Goal: Information Seeking & Learning: Learn about a topic

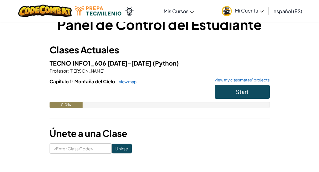
scroll to position [16, 0]
click at [232, 95] on button "Start" at bounding box center [241, 92] width 55 height 14
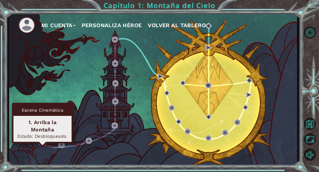
click at [42, 144] on img at bounding box center [42, 142] width 6 height 6
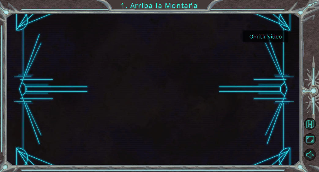
click at [252, 36] on button "Omitir video" at bounding box center [265, 37] width 46 height 12
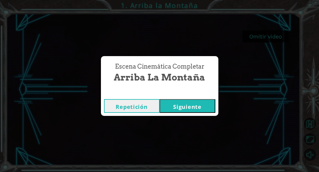
click at [175, 108] on button "Siguiente" at bounding box center [187, 106] width 56 height 14
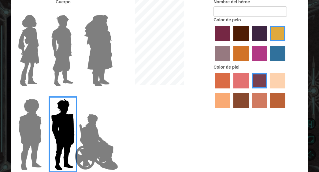
click at [101, 141] on img at bounding box center [96, 142] width 48 height 61
click at [105, 95] on input "Hero Jamie" at bounding box center [105, 95] width 0 height 0
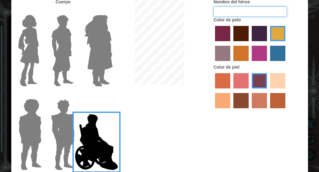
click at [260, 12] on input "Nombre del héroe" at bounding box center [249, 11] width 73 height 10
type input "P"
type input "[PERSON_NAME]"
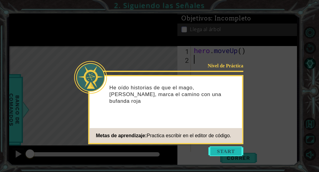
click at [233, 148] on button "Start" at bounding box center [225, 152] width 35 height 10
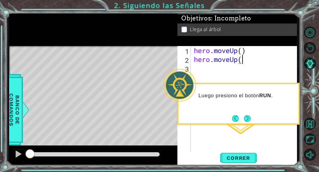
scroll to position [0, 2]
type textarea "hero.moveUp(3)"
click at [242, 159] on span "Correr" at bounding box center [238, 158] width 36 height 6
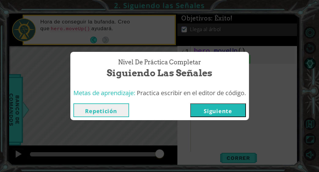
click at [211, 111] on button "Siguiente" at bounding box center [218, 111] width 56 height 14
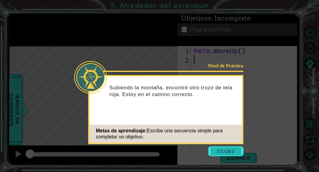
click at [216, 153] on button "Start" at bounding box center [225, 152] width 35 height 10
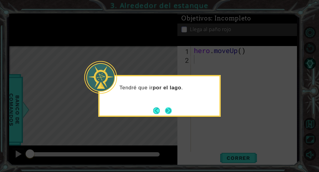
click at [170, 109] on button "Next" at bounding box center [168, 111] width 7 height 7
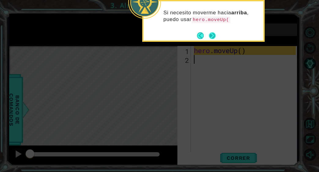
click at [215, 33] on button "Next" at bounding box center [212, 35] width 7 height 7
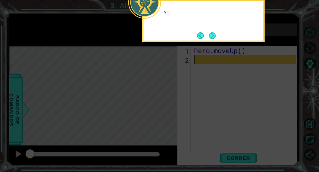
click at [215, 33] on button "Next" at bounding box center [212, 35] width 7 height 7
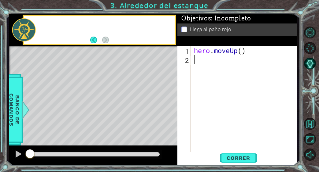
click at [215, 33] on div "Llega al paño rojo" at bounding box center [236, 30] width 119 height 13
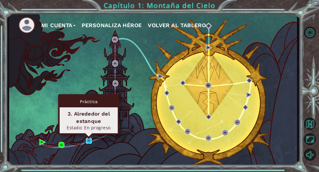
click at [89, 143] on img at bounding box center [89, 141] width 6 height 6
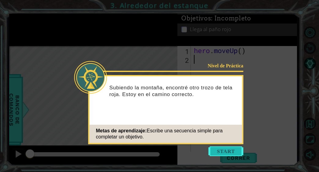
click at [237, 152] on button "Start" at bounding box center [225, 152] width 35 height 10
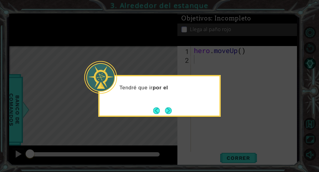
click at [237, 152] on icon at bounding box center [159, 86] width 319 height 172
click at [170, 111] on button "Next" at bounding box center [168, 111] width 7 height 7
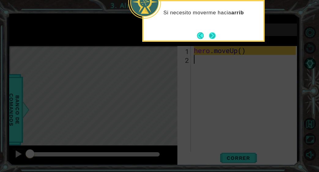
click at [215, 38] on button "Next" at bounding box center [212, 35] width 7 height 7
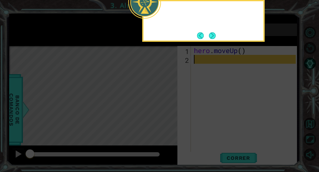
click at [217, 38] on div at bounding box center [203, 21] width 122 height 42
click at [217, 38] on div "Y" at bounding box center [203, 21] width 122 height 42
click at [211, 37] on button "Next" at bounding box center [212, 35] width 7 height 7
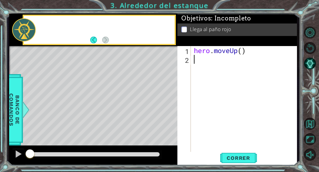
click at [211, 37] on div "Objetivos : Incompleto Llega al paño rojo" at bounding box center [236, 30] width 119 height 32
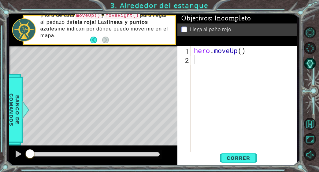
click at [174, 57] on div "Level Map" at bounding box center [150, 136] width 282 height 180
click at [198, 61] on div "hero . moveUp ( )" at bounding box center [245, 108] width 106 height 124
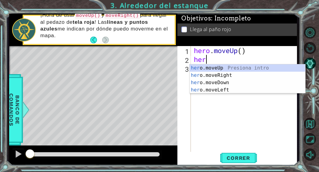
type textarea "hero"
click at [216, 67] on div "hero .moveUp Presiona intro hero .moveRight Presiona intro hero .moveDown Presi…" at bounding box center [247, 86] width 116 height 44
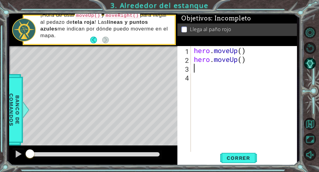
type textarea "H"
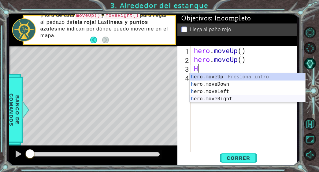
click at [210, 97] on div "h ero.moveUp Presiona intro h ero.moveDown Presiona intro h ero.moveLeft Presio…" at bounding box center [247, 95] width 116 height 44
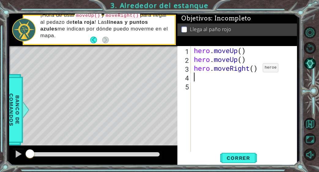
click at [253, 70] on div "hero . moveUp ( ) hero . moveUp ( ) hero . moveRight ( )" at bounding box center [245, 108] width 106 height 124
click at [243, 62] on div "hero . moveUp ( ) hero . moveUp ( ) hero . moveRight ( )" at bounding box center [245, 108] width 106 height 124
click at [243, 53] on div "hero . moveUp ( ) hero . moveUp ( 1 ) hero . moveRight ( )" at bounding box center [245, 108] width 106 height 124
click at [254, 68] on div "hero . moveUp ( 1 ) hero . moveUp ( 1 ) hero . moveRight ( )" at bounding box center [245, 108] width 106 height 124
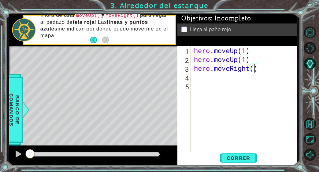
type textarea "hero.moveRight(1)"
click at [197, 78] on div "hero . moveUp ( 1 ) hero . moveUp ( 1 ) hero . moveRight ( 1 )" at bounding box center [245, 108] width 106 height 124
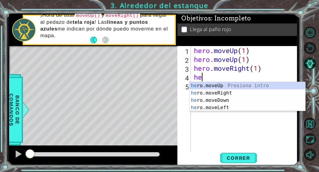
type textarea "her"
click at [208, 85] on div "her o.moveUp Presiona intro her o.moveRight Presiona intro her o.moveDown Presi…" at bounding box center [247, 104] width 116 height 44
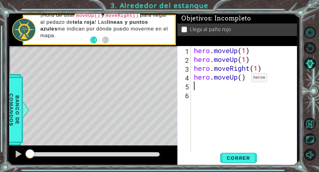
click at [242, 79] on div "hero . moveUp ( 1 ) hero . moveUp ( 1 ) hero . moveRight ( 1 ) hero . moveUp ( )" at bounding box center [245, 108] width 106 height 124
type textarea "hero.moveUp(1)"
click at [246, 161] on button "Correr" at bounding box center [238, 158] width 37 height 12
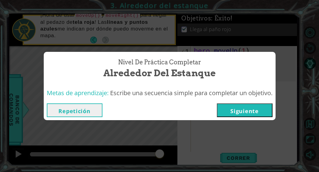
click at [268, 108] on button "Siguiente" at bounding box center [245, 111] width 56 height 14
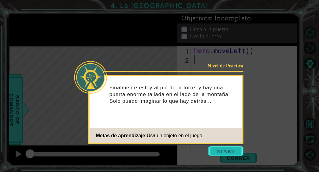
click at [235, 148] on button "Start" at bounding box center [225, 152] width 35 height 10
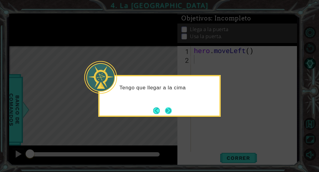
click at [172, 108] on button "Next" at bounding box center [168, 111] width 7 height 7
click at [171, 108] on button "Next" at bounding box center [168, 111] width 7 height 7
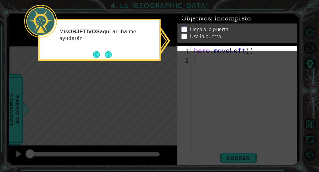
click at [224, 43] on div "Llega a la puerta Usa la puerta." at bounding box center [236, 34] width 119 height 20
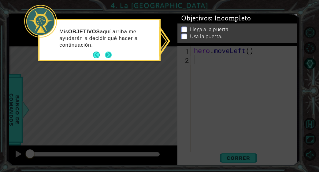
click at [111, 53] on button "Next" at bounding box center [108, 55] width 7 height 7
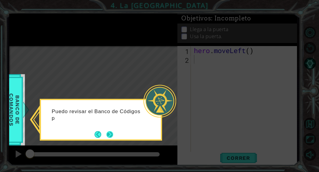
click at [113, 131] on button "Next" at bounding box center [109, 134] width 7 height 7
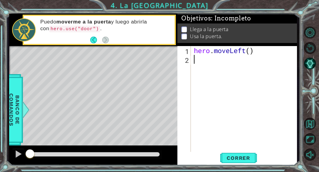
click at [198, 64] on div "hero . moveLeft ( )" at bounding box center [245, 108] width 106 height 124
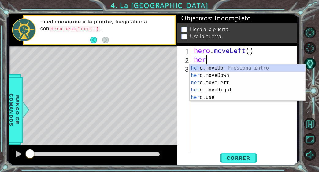
type textarea "hero"
click at [227, 70] on div "hero .moveUp Presiona intro hero .moveDown Presiona intro hero .moveLeft Presio…" at bounding box center [247, 89] width 116 height 51
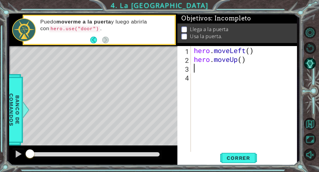
scroll to position [0, 0]
click at [248, 53] on div "hero . moveLeft ( ) hero . moveUp ( )" at bounding box center [245, 108] width 106 height 124
type textarea "hero.moveUp(3)"
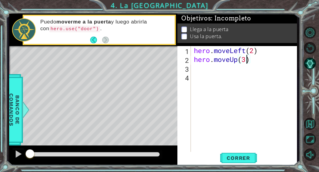
click at [197, 75] on div "hero . moveLeft ( 2 ) hero . moveUp ( 3 )" at bounding box center [245, 108] width 106 height 124
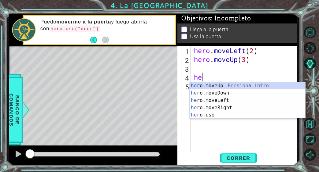
scroll to position [0, 0]
type textarea "hero"
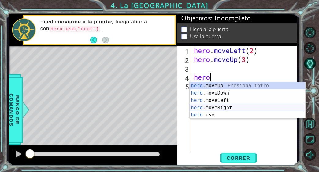
click at [219, 109] on div "hero .moveUp Presiona intro hero .moveDown Presiona intro hero .moveLeft Presio…" at bounding box center [247, 107] width 116 height 51
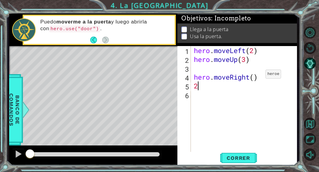
click at [256, 76] on div "hero . moveLeft ( 2 ) hero . moveUp ( 3 ) hero . moveRight ( ) 2" at bounding box center [245, 108] width 106 height 124
click at [210, 90] on div "hero . moveLeft ( 2 ) hero . moveUp ( 3 ) hero . moveRight ( 2 ) 2" at bounding box center [245, 108] width 106 height 124
type textarea "2"
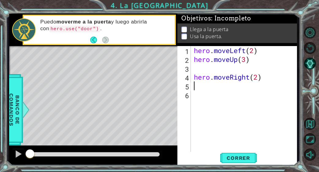
type textarea "hero.moveRight(2)"
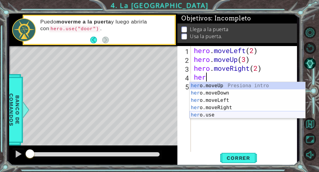
click at [218, 112] on div "her o.moveUp Presiona intro her o.moveDown Presiona intro her o.moveLeft Presio…" at bounding box center [247, 107] width 116 height 51
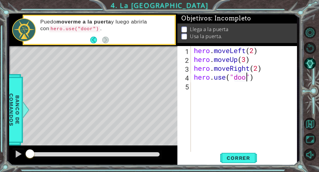
scroll to position [0, 2]
click at [248, 157] on span "Correr" at bounding box center [238, 158] width 36 height 6
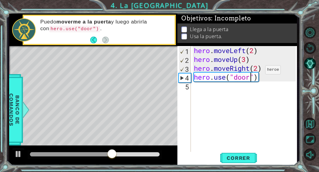
click at [256, 71] on div "hero . moveLeft ( 2 ) hero . moveUp ( 3 ) hero . moveRight ( 2 ) hero . use ( "…" at bounding box center [245, 108] width 106 height 124
type textarea "hero.moveRight(3)"
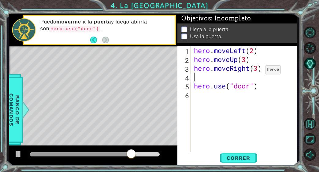
scroll to position [0, 0]
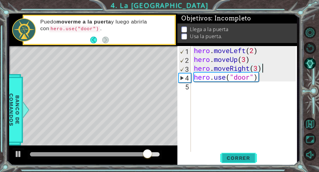
type textarea "hero.moveRight(3)"
click at [243, 156] on span "Correr" at bounding box center [238, 158] width 36 height 6
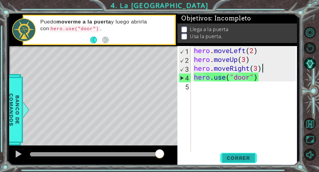
click at [235, 155] on span "Correr" at bounding box center [238, 158] width 36 height 6
click at [255, 82] on div "hero . moveLeft ( 2 ) hero . moveUp ( 3 ) hero . moveRight ( 3 ) hero . use ( "…" at bounding box center [245, 108] width 106 height 124
click at [254, 79] on div "hero . moveLeft ( 2 ) hero . moveUp ( 3 ) hero . moveRight ( 3 ) hero . use ( "…" at bounding box center [245, 108] width 106 height 124
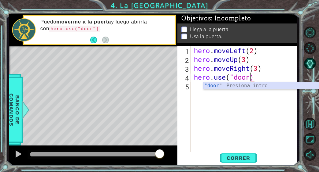
click at [244, 86] on div ""door " Presiona intro" at bounding box center [261, 93] width 116 height 22
type textarea "hero.use("door")"
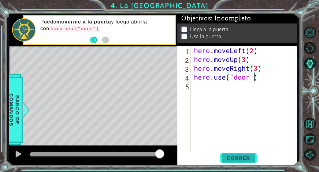
click at [248, 157] on span "Correr" at bounding box center [238, 158] width 36 height 6
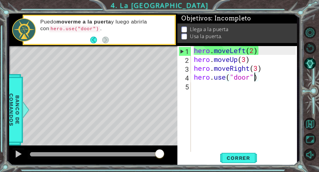
click at [243, 119] on div "hero . moveLeft ( 2 ) hero . moveUp ( 3 ) hero . moveRight ( 3 ) hero . use ( "…" at bounding box center [245, 108] width 106 height 124
click at [96, 40] on button "Back" at bounding box center [96, 40] width 12 height 7
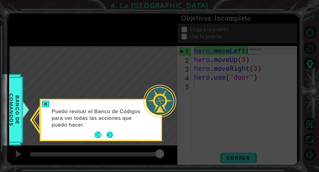
click at [113, 133] on button "Next" at bounding box center [109, 135] width 7 height 7
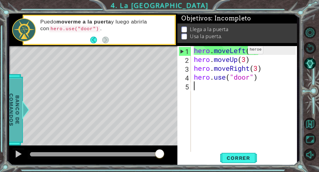
click at [11, 103] on span "Banco de comandos" at bounding box center [14, 109] width 16 height 63
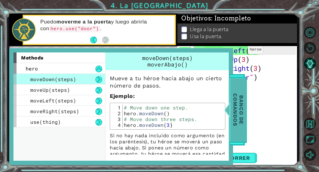
click at [237, 93] on span "Banco de comandos" at bounding box center [237, 109] width 16 height 63
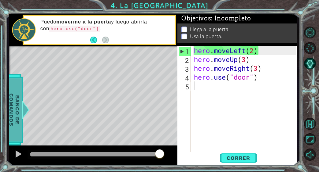
click at [21, 131] on span "Banco de comandos" at bounding box center [14, 109] width 16 height 63
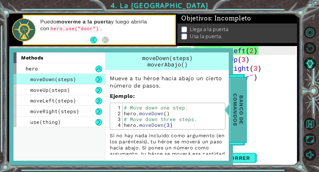
click at [242, 98] on span "Banco de comandos" at bounding box center [238, 109] width 16 height 63
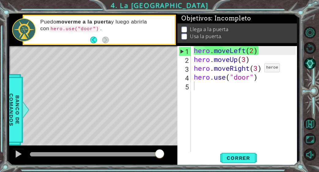
click at [255, 69] on div "hero . moveLeft ( 2 ) hero . moveUp ( 3 ) hero . moveRight ( 3 ) hero . use ( "…" at bounding box center [245, 108] width 106 height 124
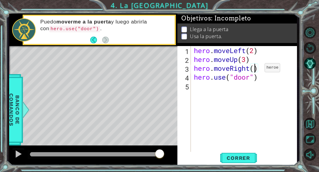
type textarea "hero.moveRight(4)"
click at [245, 155] on button "Correr" at bounding box center [238, 158] width 37 height 12
type textarea "hero.moveRight(3)"
click at [243, 158] on span "Correr" at bounding box center [238, 158] width 36 height 6
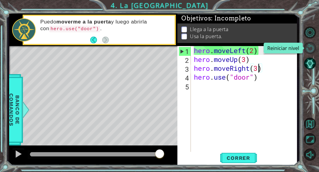
click at [311, 48] on button "Reiniciar nivel\a" at bounding box center [310, 48] width 12 height 12
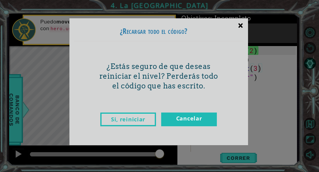
click at [243, 24] on div "×" at bounding box center [240, 25] width 14 height 18
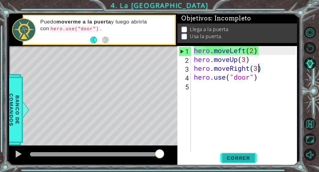
click at [233, 155] on span "Correr" at bounding box center [238, 158] width 36 height 6
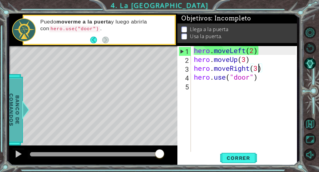
click at [11, 132] on span "Banco de comandos" at bounding box center [9, 109] width 16 height 63
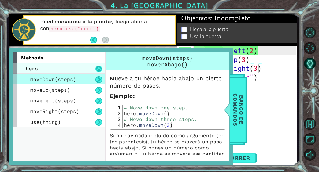
click at [98, 66] on button at bounding box center [98, 69] width 7 height 7
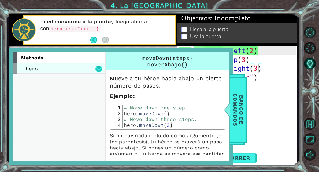
click at [99, 66] on button at bounding box center [98, 69] width 7 height 7
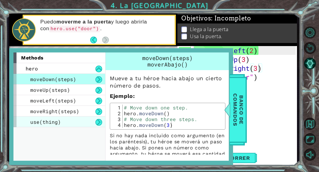
click at [82, 120] on div "use(thing)" at bounding box center [59, 122] width 92 height 11
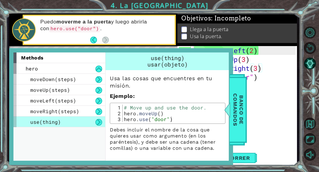
click at [260, 112] on div "hero . moveLeft ( 2 ) hero . moveUp ( 3 ) hero . moveRight ( 3 ) hero . use ( "…" at bounding box center [245, 108] width 106 height 124
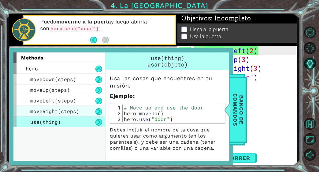
click at [83, 110] on div "moveRight(steps)" at bounding box center [59, 111] width 92 height 11
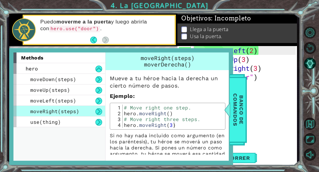
click at [247, 99] on div "hero . moveLeft ( 2 ) hero . moveUp ( 3 ) hero . moveRight ( 3 ) hero . use ( "…" at bounding box center [245, 108] width 106 height 124
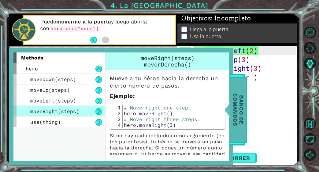
click at [243, 101] on span "Banco de comandos" at bounding box center [238, 109] width 16 height 63
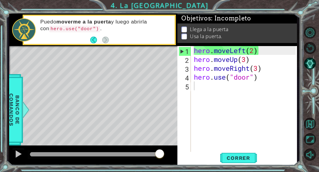
click at [202, 85] on div "hero . moveLeft ( 2 ) hero . moveUp ( 3 ) hero . moveRight ( 3 ) hero . use ( "…" at bounding box center [245, 108] width 106 height 124
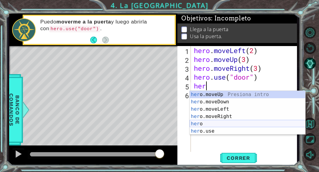
click at [223, 124] on div "her o.moveUp Presiona intro her o.moveDown Presiona intro her o.moveLeft Presio…" at bounding box center [247, 120] width 116 height 59
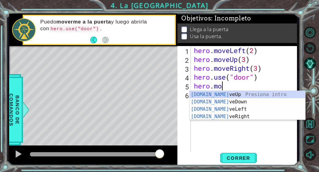
type textarea "hero.mov"
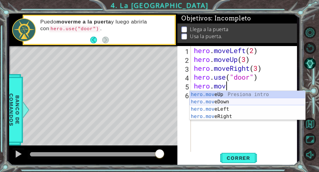
click at [242, 104] on div "hero.mov eUp Presiona intro hero.mov eDown Presiona intro hero.mov eLeft Presio…" at bounding box center [247, 113] width 116 height 44
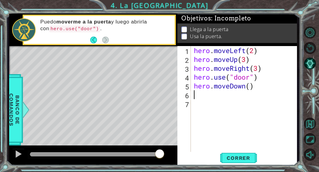
scroll to position [0, 0]
click at [249, 89] on div "hero . moveLeft ( 2 ) hero . moveUp ( 3 ) hero . moveRight ( 3 ) hero . use ( "…" at bounding box center [245, 108] width 106 height 124
click at [245, 88] on div "hero . moveLeft ( 2 ) hero . moveUp ( 3 ) hero . moveRight ( 3 ) hero . use ( "…" at bounding box center [245, 108] width 106 height 124
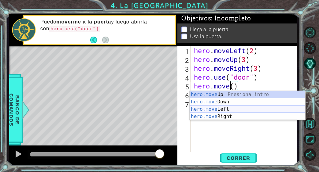
click at [243, 111] on div "hero.move Up Presiona intro hero.move Down Presiona intro hero.move Left Presio…" at bounding box center [247, 113] width 116 height 44
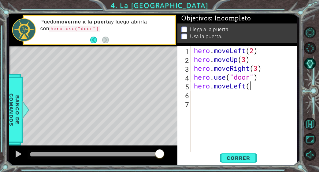
scroll to position [0, 2]
type textarea "hero.moveLeft(2)"
click at [230, 100] on div "hero . moveLeft ( 2 ) hero . moveUp ( 3 ) hero . moveRight ( 3 ) hero . use ( "…" at bounding box center [245, 108] width 106 height 124
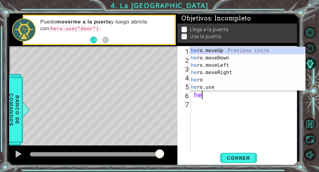
type textarea "her"
click at [258, 59] on div "her o.moveUp Presiona intro her o.moveDown Presiona intro her o.moveLeft Presio…" at bounding box center [247, 76] width 116 height 59
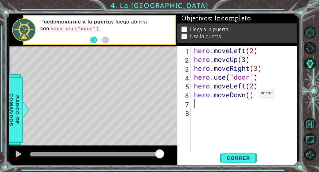
click at [249, 95] on div "hero . moveLeft ( 2 ) hero . moveUp ( 3 ) hero . moveRight ( 3 ) hero . use ( "…" at bounding box center [245, 108] width 106 height 124
type textarea "hero.moveDown(3)"
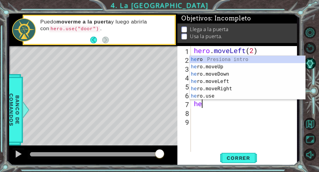
type textarea "her"
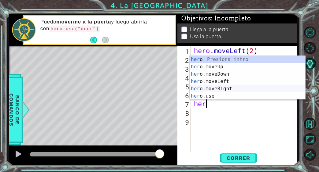
click at [235, 90] on div "her o Presiona intro her o.moveUp Presiona intro her o.moveDown Presiona intro …" at bounding box center [247, 85] width 116 height 59
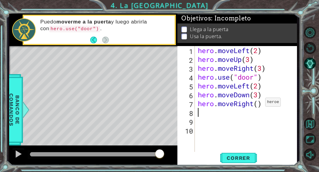
click at [259, 104] on div "hero . moveLeft ( 2 ) hero . moveUp ( 3 ) hero . moveRight ( 3 ) hero . use ( "…" at bounding box center [247, 108] width 102 height 124
click at [242, 164] on button "Correr" at bounding box center [238, 158] width 37 height 12
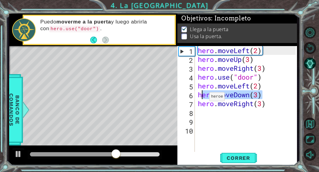
drag, startPoint x: 262, startPoint y: 93, endPoint x: 202, endPoint y: 99, distance: 60.4
click at [202, 99] on div "hero . moveLeft ( 2 ) hero . moveUp ( 3 ) hero . moveRight ( 3 ) hero . use ( "…" at bounding box center [247, 108] width 102 height 124
type textarea "h"
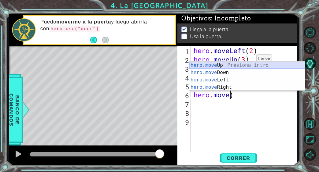
click at [246, 65] on div "hero.move Up Presiona intro hero.move Down Presiona intro hero.move Left Presio…" at bounding box center [247, 84] width 116 height 44
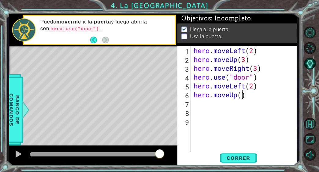
type textarea "hero.moveUp(1)"
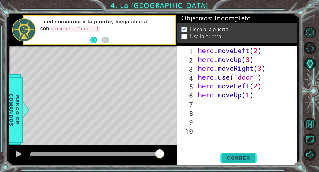
click at [250, 155] on span "Correr" at bounding box center [238, 158] width 36 height 6
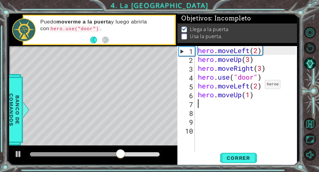
click at [259, 86] on div "hero . moveLeft ( 2 ) hero . moveUp ( 3 ) hero . moveRight ( 3 ) hero . use ( "…" at bounding box center [247, 108] width 102 height 124
type textarea "hero.moveLeft(1)"
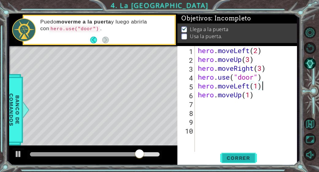
click at [236, 154] on button "Correr" at bounding box center [238, 158] width 37 height 12
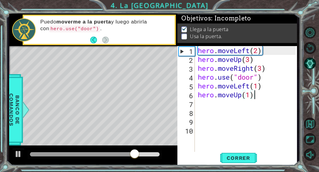
drag, startPoint x: 258, startPoint y: 94, endPoint x: 234, endPoint y: 98, distance: 24.2
click at [234, 98] on div "hero . moveLeft ( 2 ) hero . moveUp ( 3 ) hero . moveRight ( 3 ) hero . use ( "…" at bounding box center [247, 108] width 102 height 124
click at [258, 94] on div "hero . moveLeft ( 2 ) hero . moveUp ( 3 ) hero . moveRight ( 3 ) hero . use ( "…" at bounding box center [247, 108] width 102 height 124
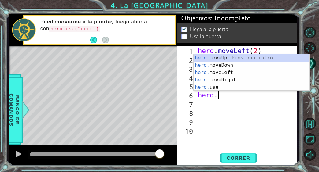
type textarea "h"
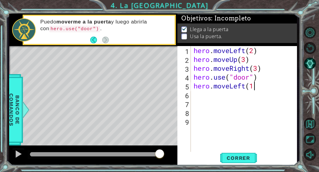
scroll to position [0, 2]
click at [240, 156] on span "Correr" at bounding box center [238, 158] width 36 height 6
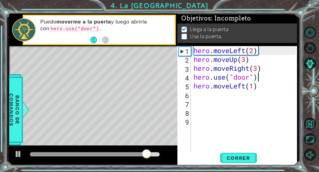
click at [259, 79] on div "hero . moveLeft ( 2 ) hero . moveUp ( 3 ) hero . moveRight ( 3 ) hero . use ( "…" at bounding box center [245, 108] width 106 height 124
type textarea "hero.use("door")"
click at [258, 94] on div "hero . moveLeft ( 2 ) hero . moveUp ( 3 ) hero . moveRight ( 3 ) hero . use ( "…" at bounding box center [245, 108] width 106 height 124
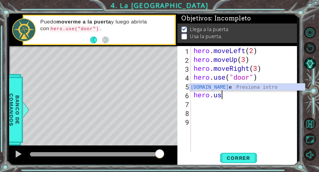
scroll to position [0, 1]
click at [267, 89] on div "hero.use Presiona intro" at bounding box center [247, 95] width 116 height 22
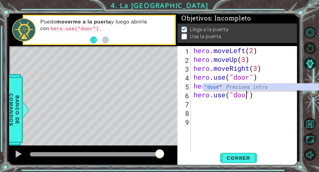
scroll to position [0, 2]
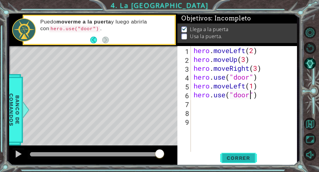
type textarea "hero.use("door")"
click at [244, 162] on button "Correr" at bounding box center [238, 158] width 37 height 12
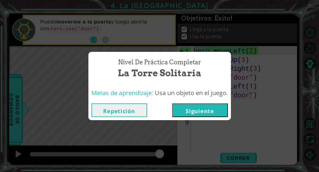
click at [208, 115] on button "Siguiente" at bounding box center [200, 111] width 56 height 14
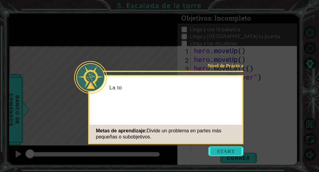
click at [233, 149] on button "Start" at bounding box center [225, 152] width 35 height 10
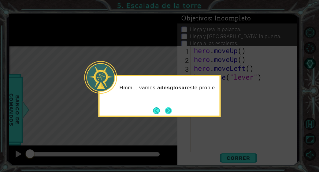
click at [171, 112] on button "Next" at bounding box center [168, 111] width 7 height 7
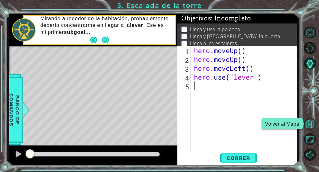
click at [309, 125] on button "Volver al Mapa" at bounding box center [310, 124] width 12 height 12
